Goal: Task Accomplishment & Management: Manage account settings

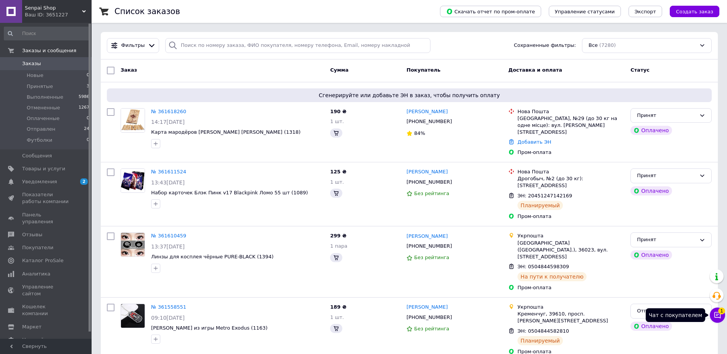
click at [723, 316] on button "Чат с покупателем 1" at bounding box center [716, 315] width 15 height 15
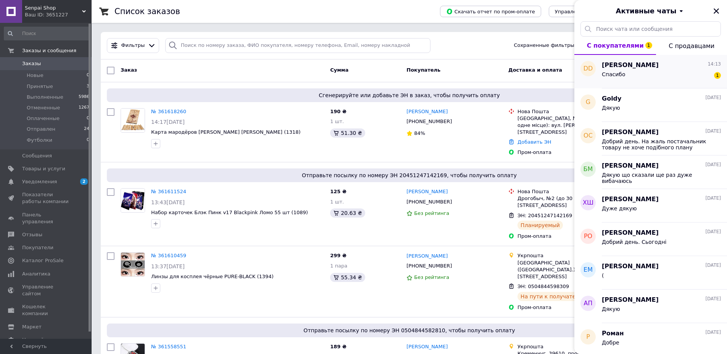
click at [652, 85] on div "[PERSON_NAME] 14:13 Спасибо 1" at bounding box center [664, 72] width 125 height 34
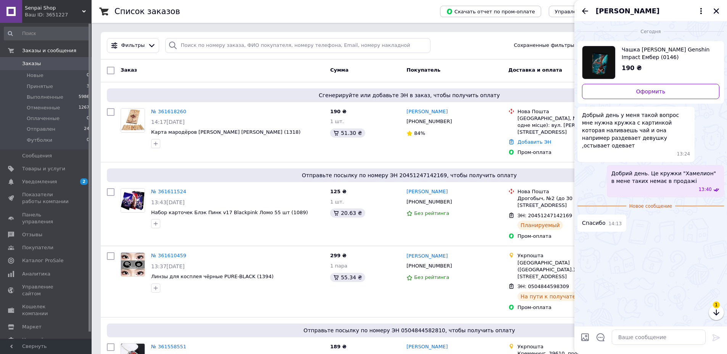
click at [647, 69] on div "190 ₴" at bounding box center [667, 68] width 92 height 9
click at [717, 8] on icon "Закрыть" at bounding box center [716, 11] width 7 height 7
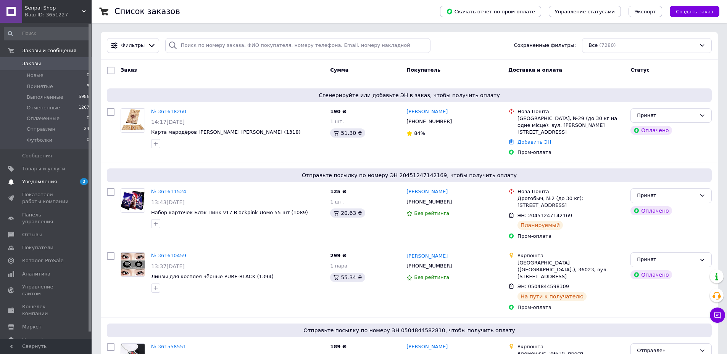
click at [48, 181] on span "Уведомления" at bounding box center [39, 182] width 35 height 7
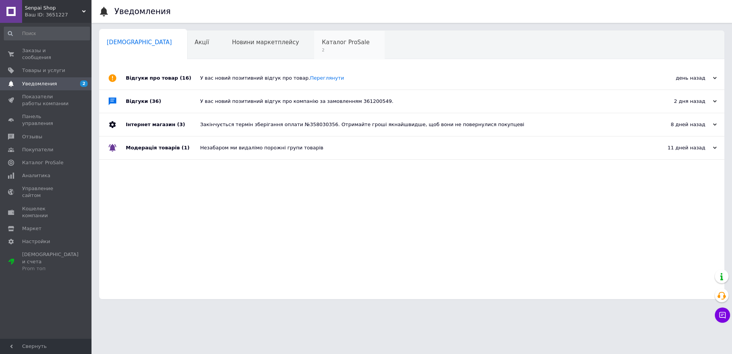
click at [322, 40] on span "Каталог ProSale" at bounding box center [346, 42] width 48 height 7
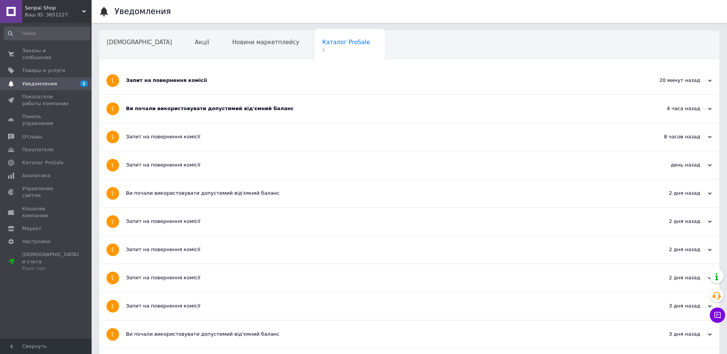
click at [302, 101] on div "Ви почали використовувати допустимий від'ємний баланс" at bounding box center [380, 109] width 509 height 28
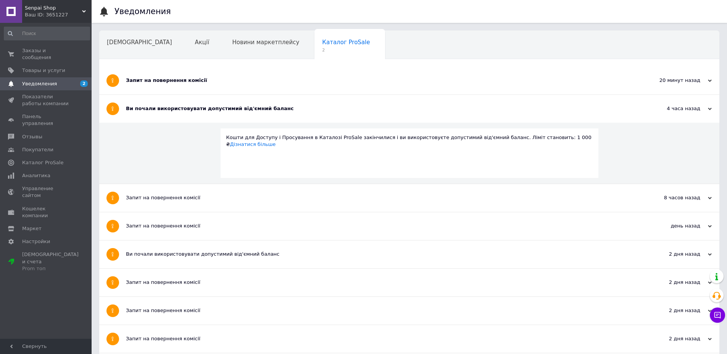
click at [293, 79] on div "Запит на повернення комісії" at bounding box center [380, 80] width 509 height 7
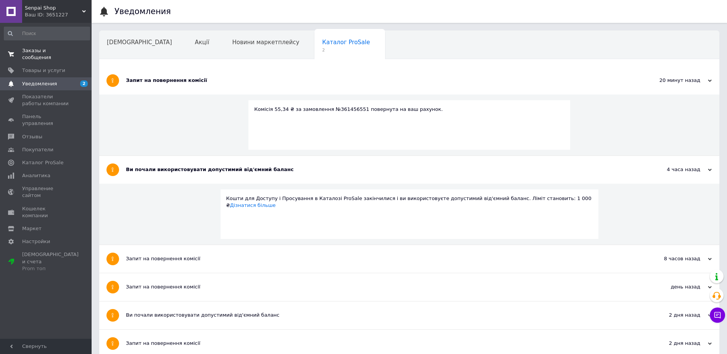
click at [55, 46] on link "Заказы и сообщения 0 0" at bounding box center [47, 54] width 94 height 20
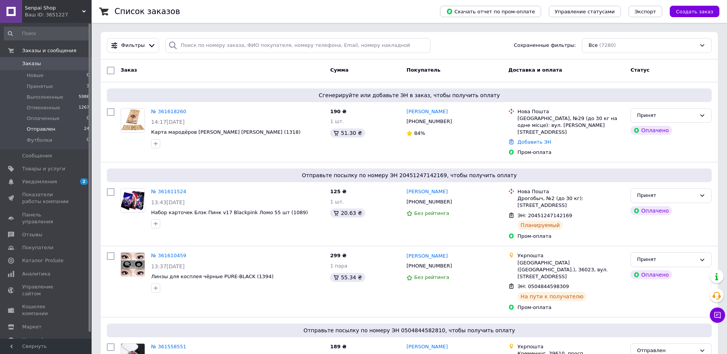
click at [47, 129] on span "Отправлен" at bounding box center [41, 129] width 29 height 7
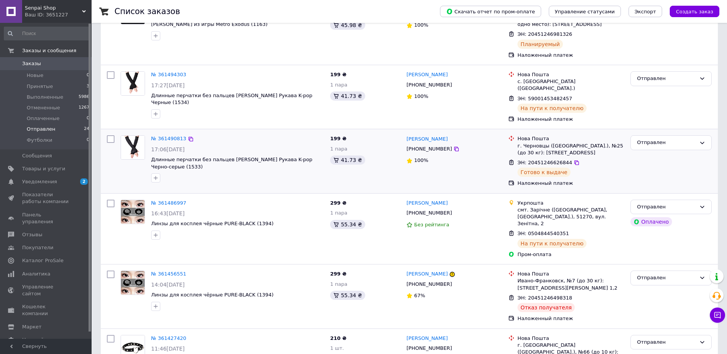
scroll to position [229, 0]
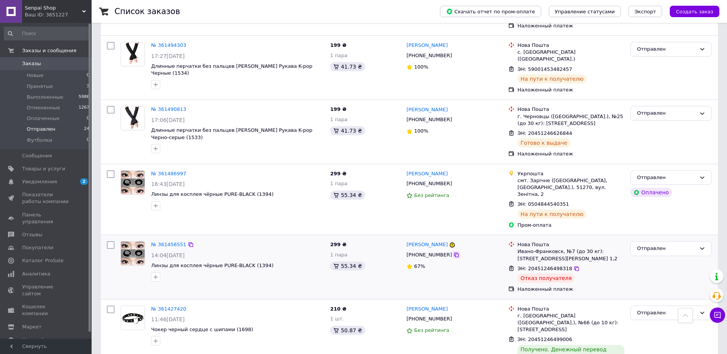
click at [454, 253] on icon at bounding box center [456, 255] width 5 height 5
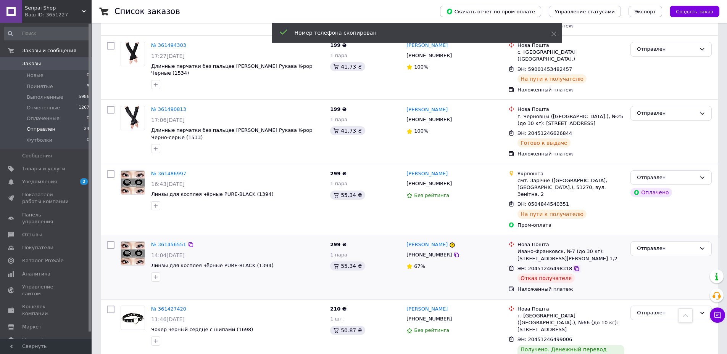
click at [574, 267] on icon at bounding box center [576, 269] width 5 height 5
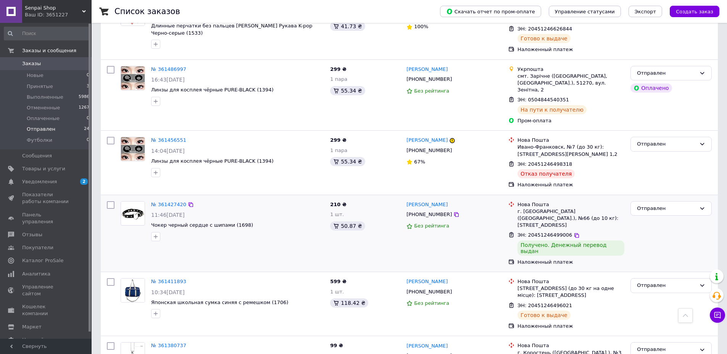
scroll to position [343, 0]
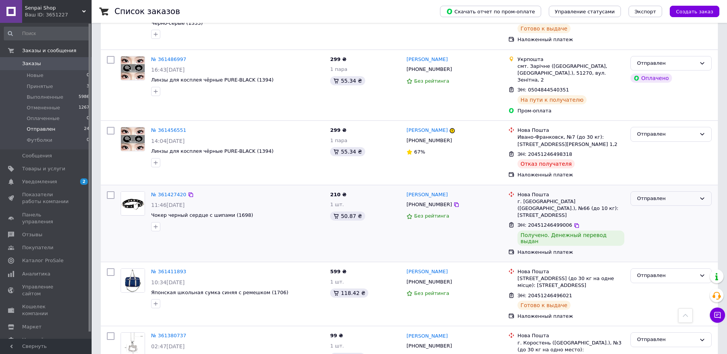
click at [647, 191] on div "Отправлен" at bounding box center [670, 198] width 81 height 15
click at [646, 222] on li "Выполнен" at bounding box center [671, 229] width 80 height 14
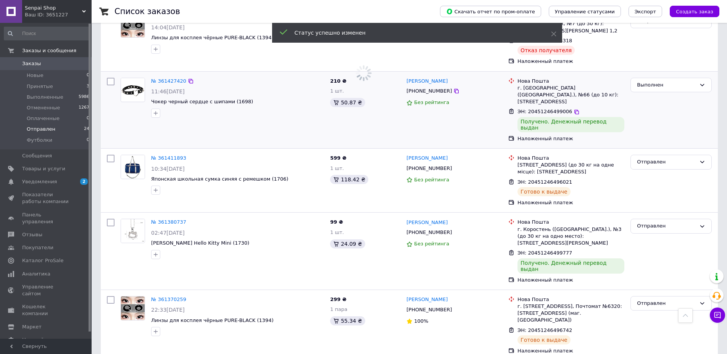
scroll to position [458, 0]
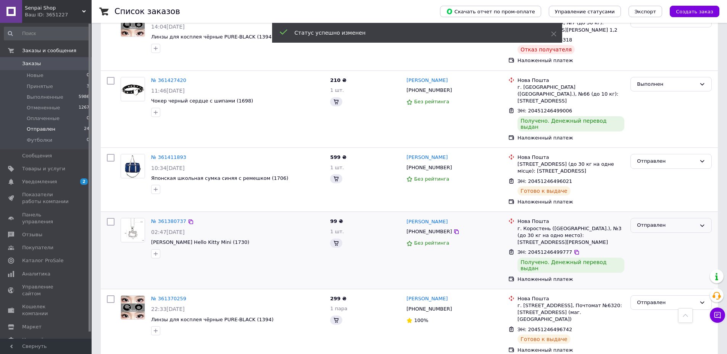
click at [651, 222] on div "Отправлен" at bounding box center [666, 226] width 59 height 8
click at [648, 249] on li "Выполнен" at bounding box center [671, 256] width 80 height 14
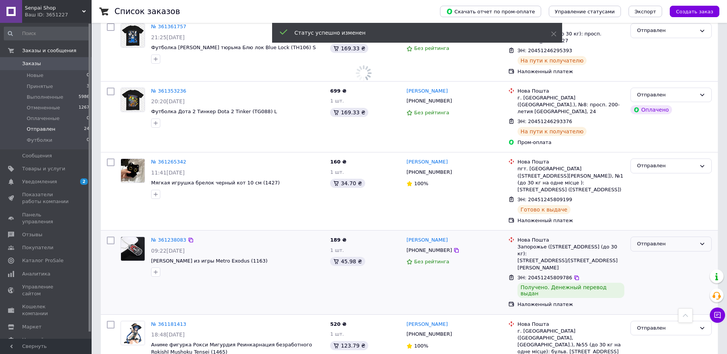
click at [643, 240] on div "Отправлен" at bounding box center [666, 244] width 59 height 8
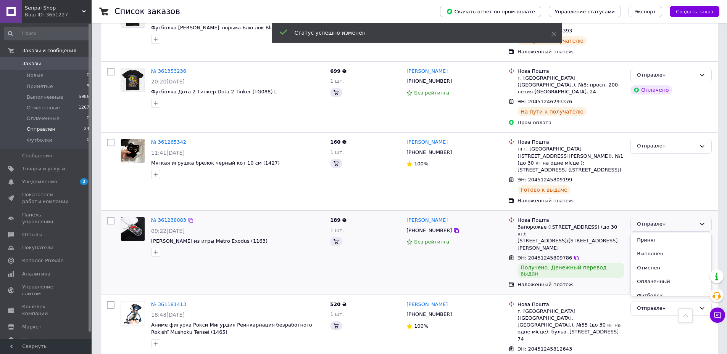
scroll to position [801, 0]
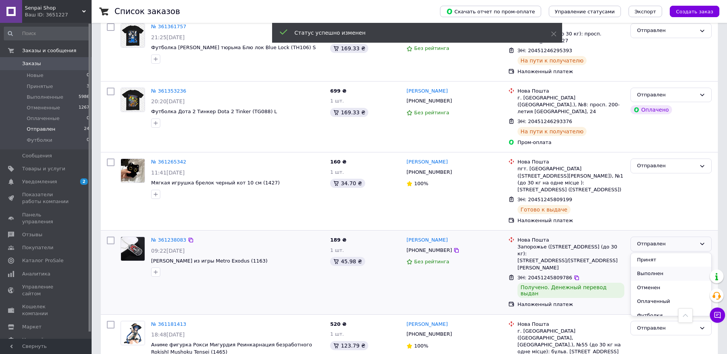
click at [645, 267] on li "Выполнен" at bounding box center [671, 274] width 80 height 14
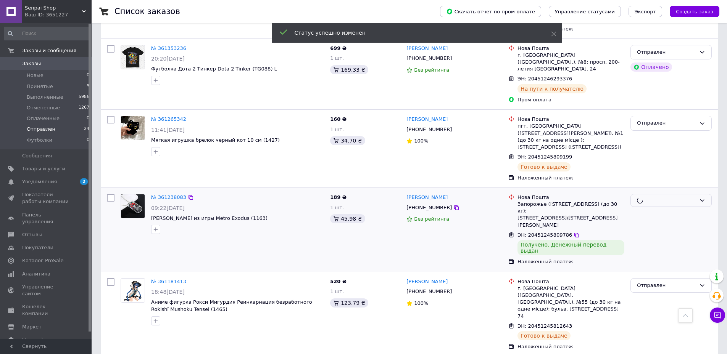
scroll to position [915, 0]
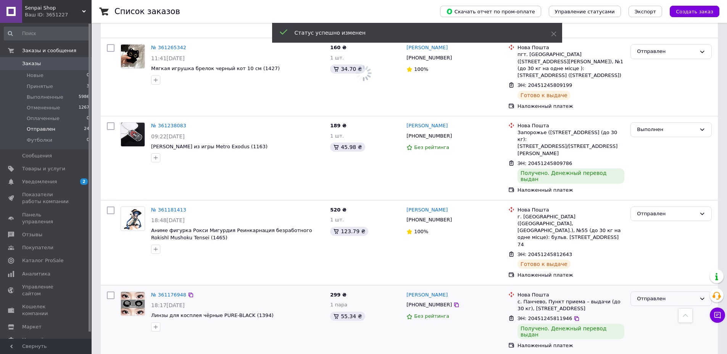
click at [646, 295] on div "Отправлен" at bounding box center [666, 299] width 59 height 8
click at [650, 322] on li "Выполнен" at bounding box center [671, 329] width 80 height 14
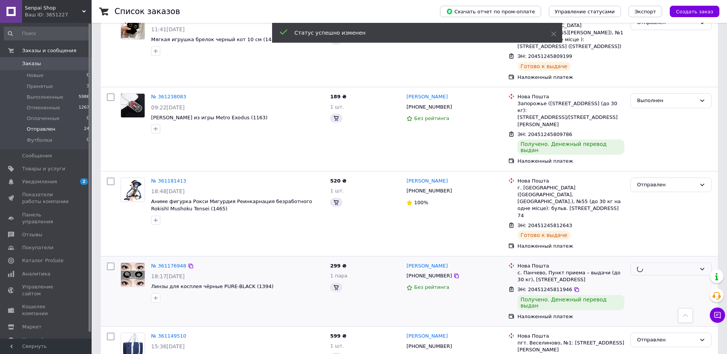
scroll to position [992, 0]
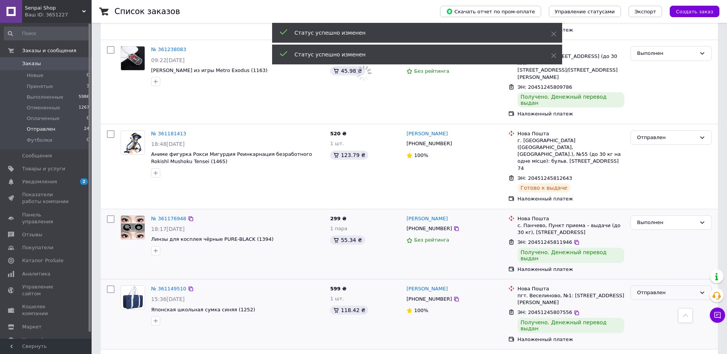
click at [647, 286] on div "Отправлен" at bounding box center [670, 293] width 81 height 15
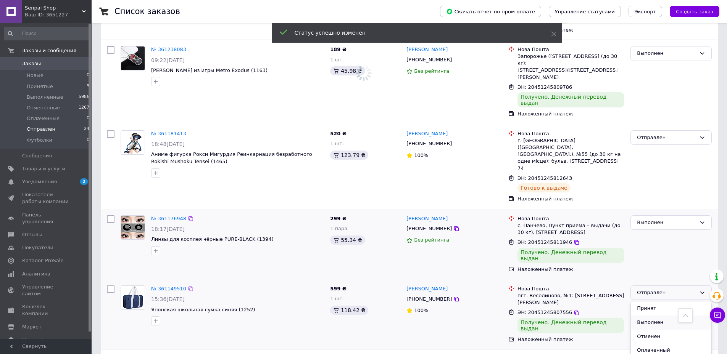
click at [647, 316] on li "Выполнен" at bounding box center [671, 323] width 80 height 14
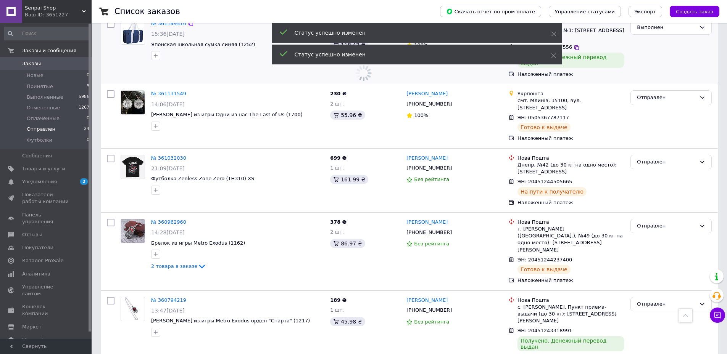
scroll to position [1259, 0]
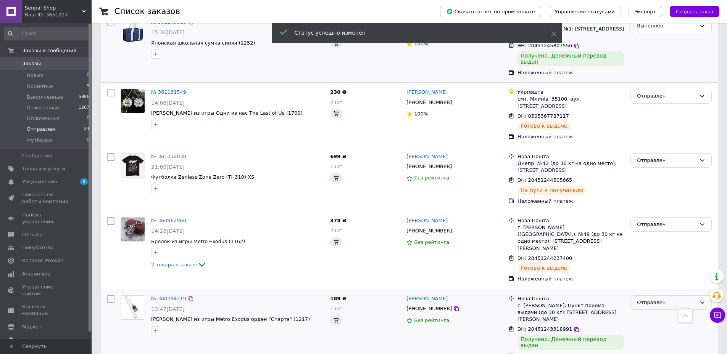
click at [650, 296] on div "Отправлен" at bounding box center [670, 303] width 81 height 15
click at [650, 326] on li "Выполнен" at bounding box center [671, 333] width 80 height 14
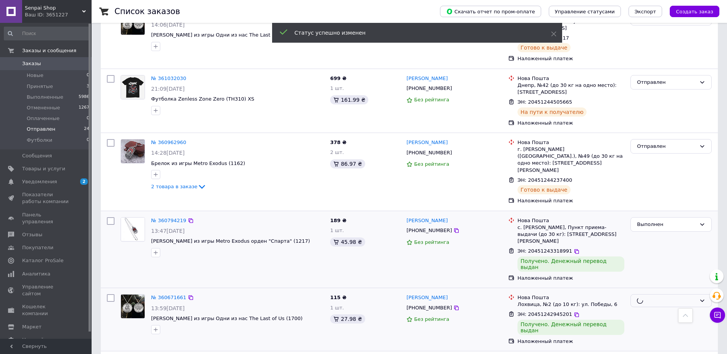
scroll to position [1344, 0]
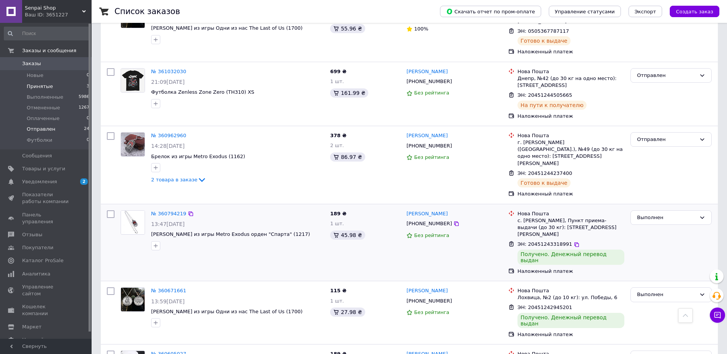
click at [32, 89] on span "Принятые" at bounding box center [40, 86] width 26 height 7
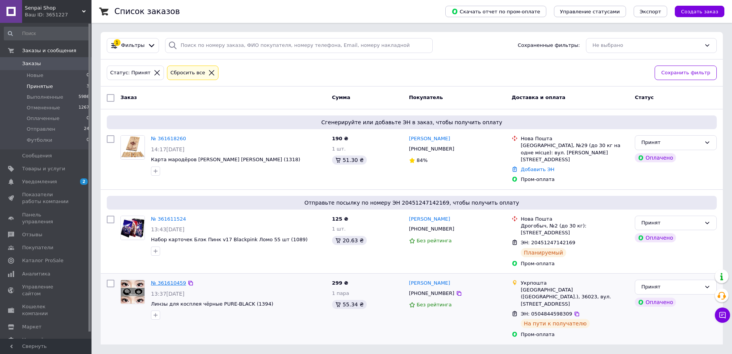
click at [167, 280] on link "№ 361610459" at bounding box center [168, 283] width 35 height 6
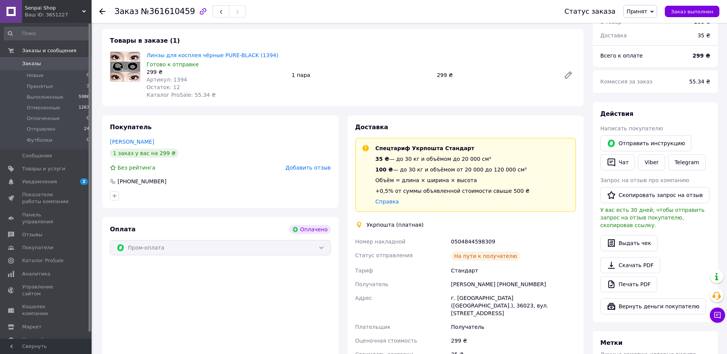
scroll to position [76, 0]
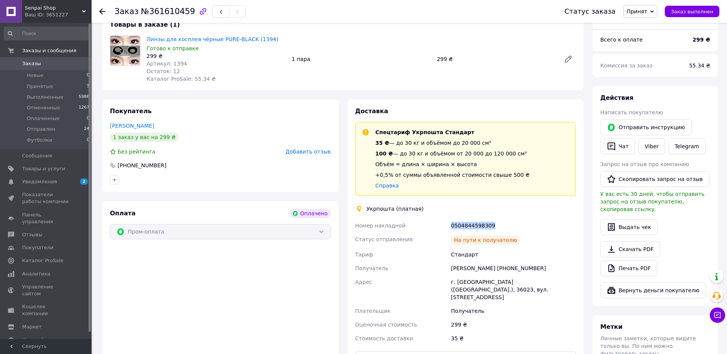
drag, startPoint x: 499, startPoint y: 224, endPoint x: 435, endPoint y: 218, distance: 63.9
click at [440, 220] on div "Номер накладной 0504844598309 Статус отправления На пути к получателю [PERSON_N…" at bounding box center [466, 282] width 224 height 127
copy div "Номер накладной 0504844598309"
click at [647, 14] on span "Принят" at bounding box center [636, 11] width 21 height 6
click at [651, 59] on li "Отправлен" at bounding box center [643, 60] width 40 height 11
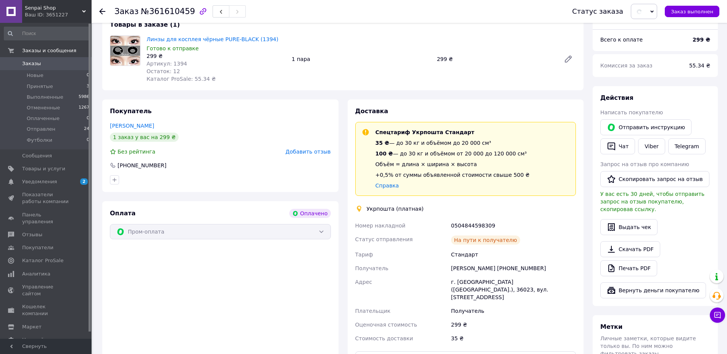
drag, startPoint x: 638, startPoint y: 66, endPoint x: 601, endPoint y: 86, distance: 42.1
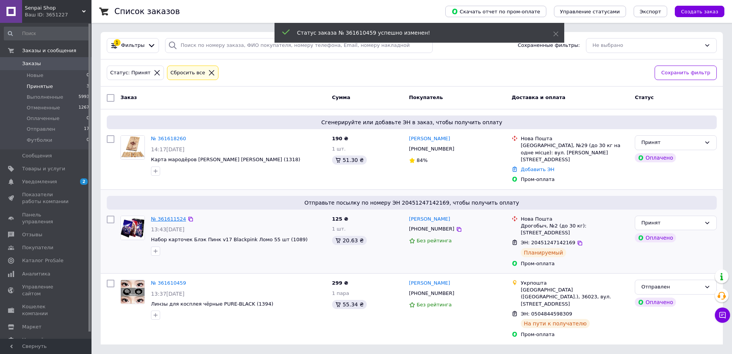
click at [166, 216] on link "№ 361611524" at bounding box center [168, 219] width 35 height 6
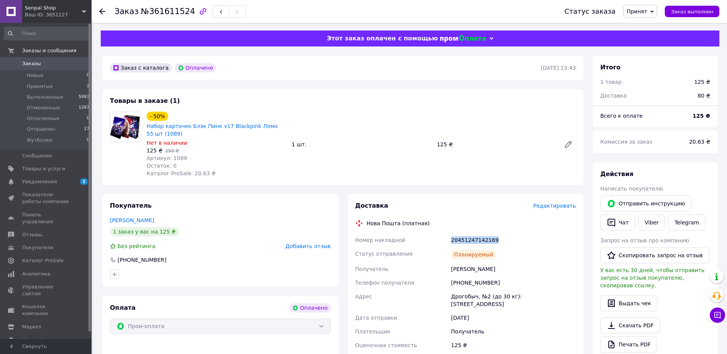
drag, startPoint x: 502, startPoint y: 243, endPoint x: 423, endPoint y: 234, distance: 79.8
click at [424, 235] on div "Номер накладной 20451247142169 Статус отправления Планируемый Получатель [PERSO…" at bounding box center [466, 299] width 224 height 133
copy div "Номер накладной 20451247142169"
drag, startPoint x: 640, startPoint y: 11, endPoint x: 656, endPoint y: 41, distance: 33.6
click at [645, 15] on span "Принят" at bounding box center [640, 11] width 34 height 13
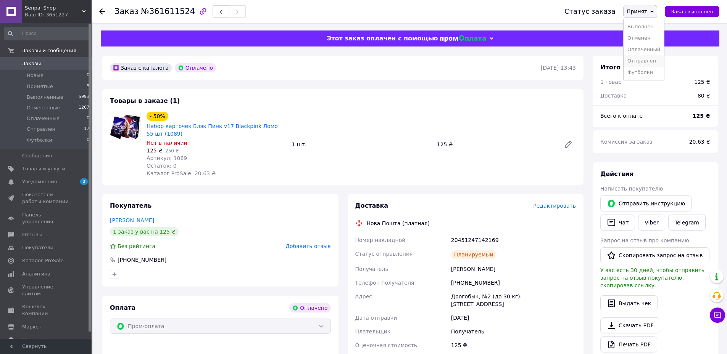
click at [653, 60] on li "Отправлен" at bounding box center [643, 60] width 40 height 11
click at [50, 169] on span "Товары и услуги" at bounding box center [43, 169] width 43 height 7
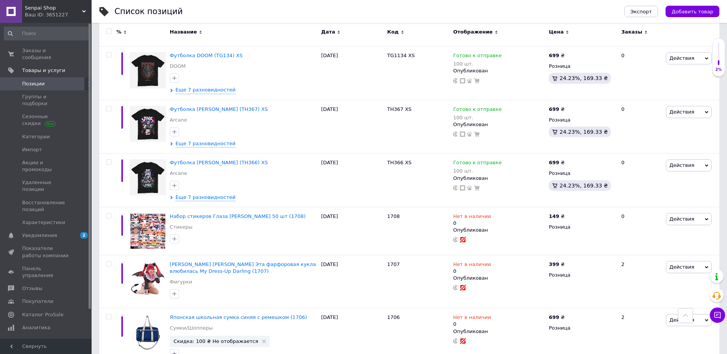
scroll to position [2250, 0]
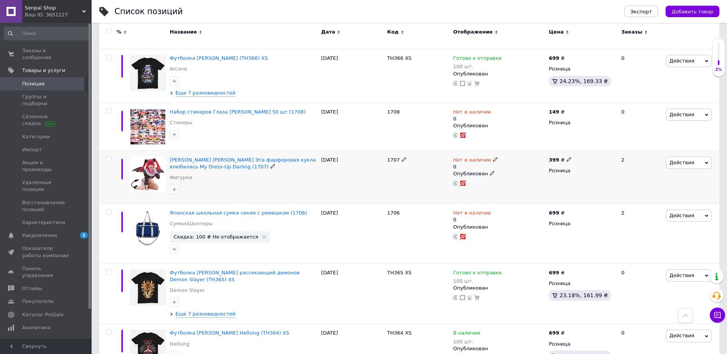
click at [493, 157] on icon at bounding box center [495, 159] width 5 height 5
click at [522, 185] on li "Готово к отправке" at bounding box center [536, 190] width 72 height 11
drag, startPoint x: 515, startPoint y: 143, endPoint x: 493, endPoint y: 143, distance: 22.1
click at [493, 151] on div "Нет в наличии 0 Наличие Готово к отправке В наличии Нет в наличии Под заказ Ост…" at bounding box center [499, 177] width 96 height 53
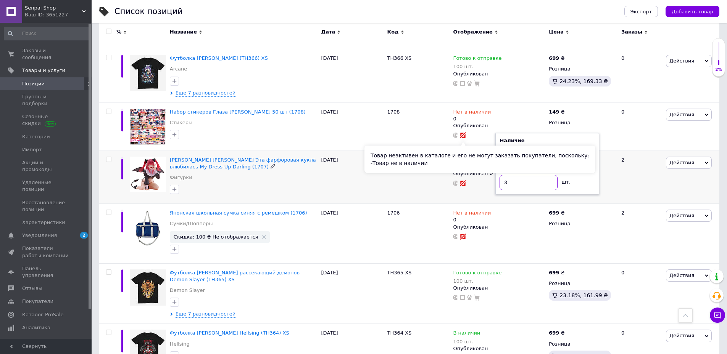
type input "3"
click at [409, 151] on div "1707" at bounding box center [418, 177] width 66 height 53
